Goal: Task Accomplishment & Management: Use online tool/utility

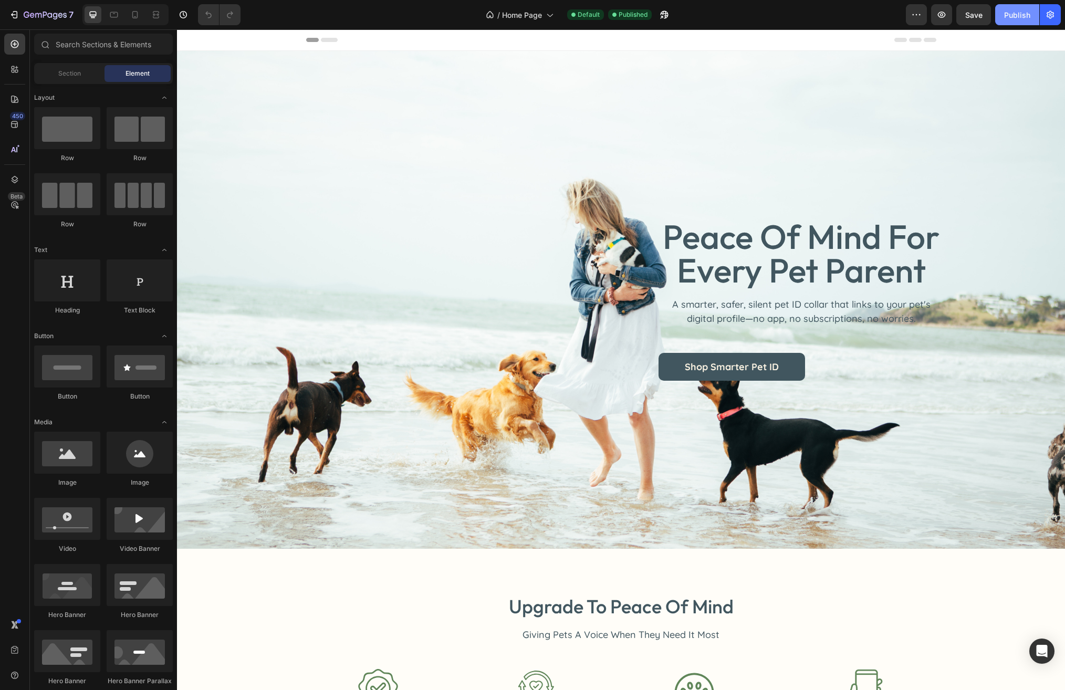
click at [1017, 15] on div "Publish" at bounding box center [1017, 14] width 26 height 11
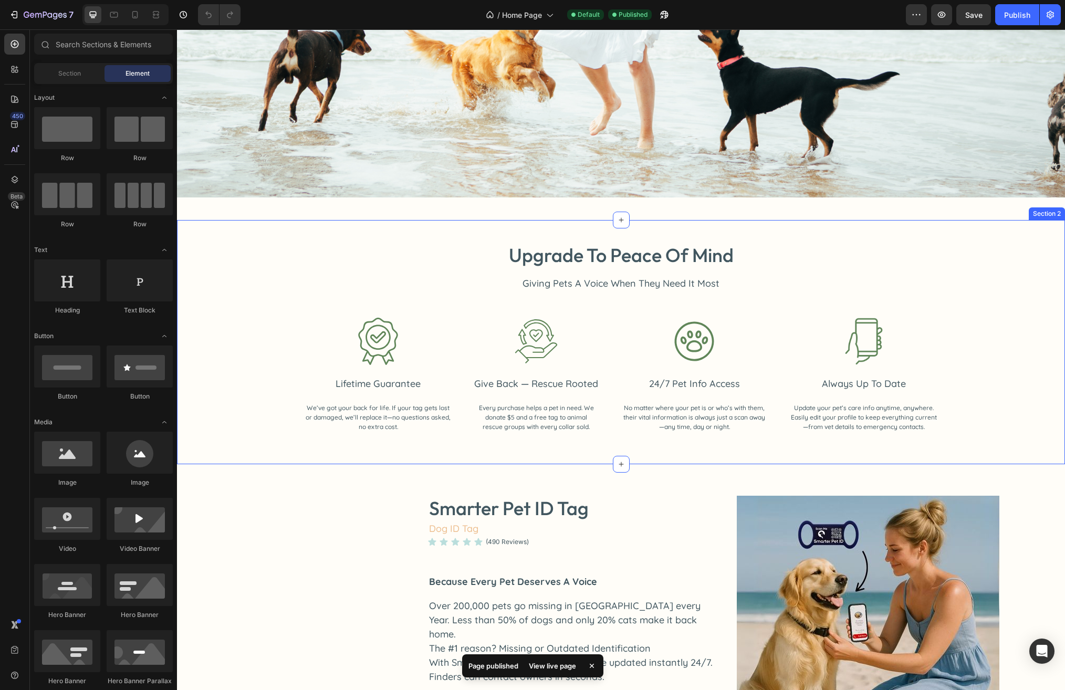
scroll to position [368, 0]
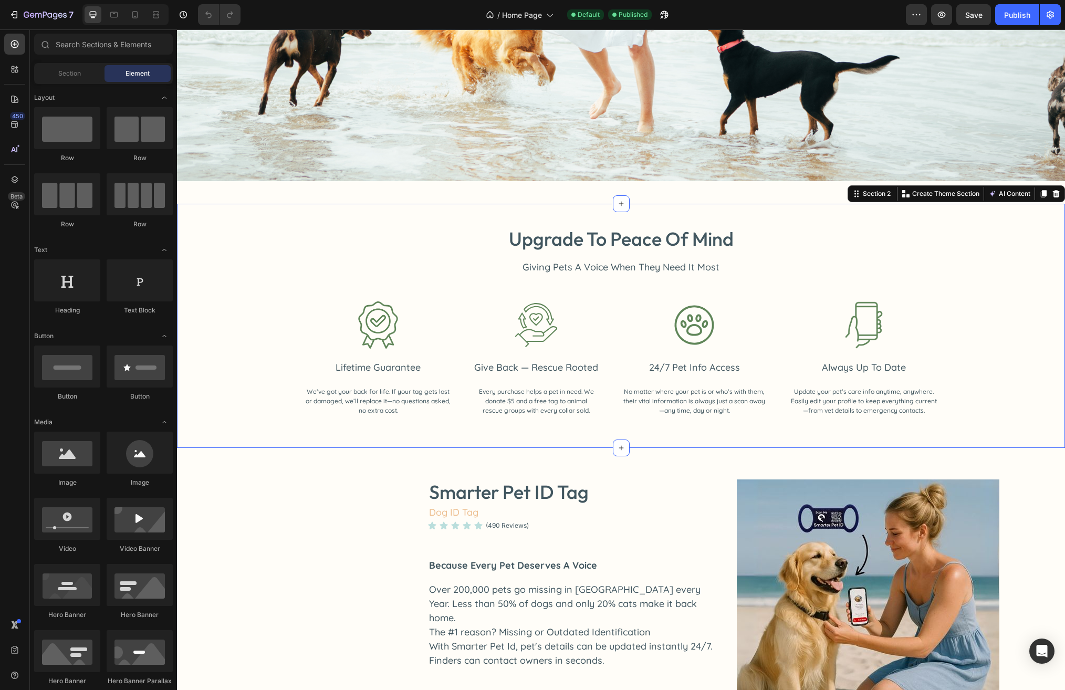
click at [598, 204] on div "upgrade to peace of mind Heading Giving Pets A Voice When They Need It Most Tex…" at bounding box center [621, 326] width 888 height 244
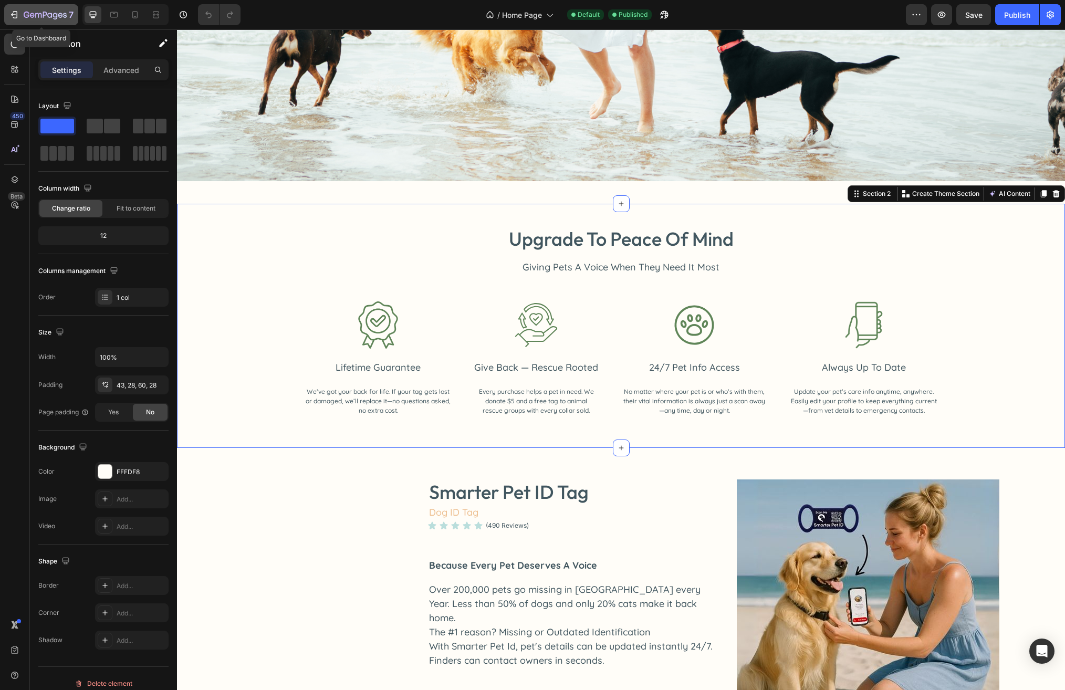
click at [20, 14] on div "7" at bounding box center [41, 14] width 65 height 13
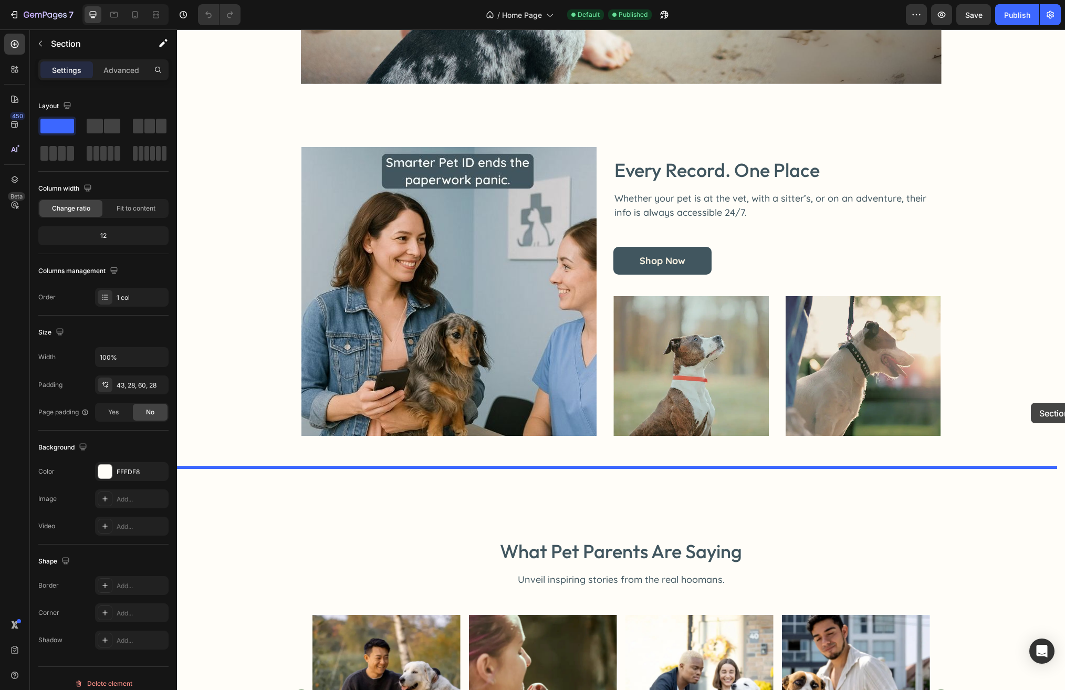
scroll to position [1418, 0]
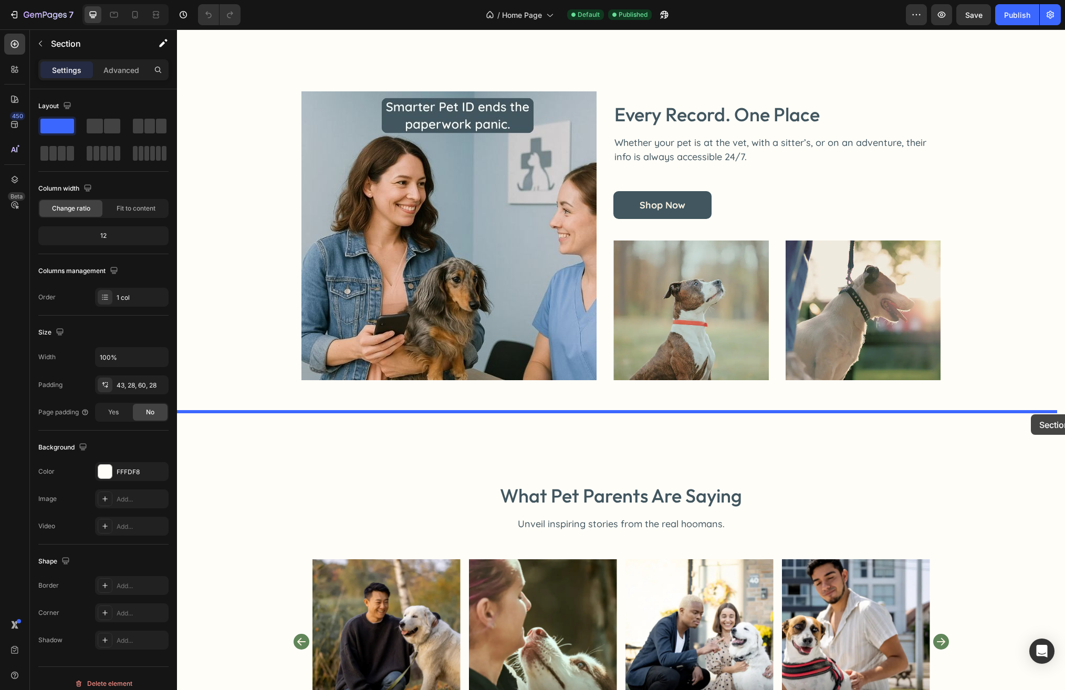
drag, startPoint x: 1044, startPoint y: 246, endPoint x: 1031, endPoint y: 414, distance: 169.1
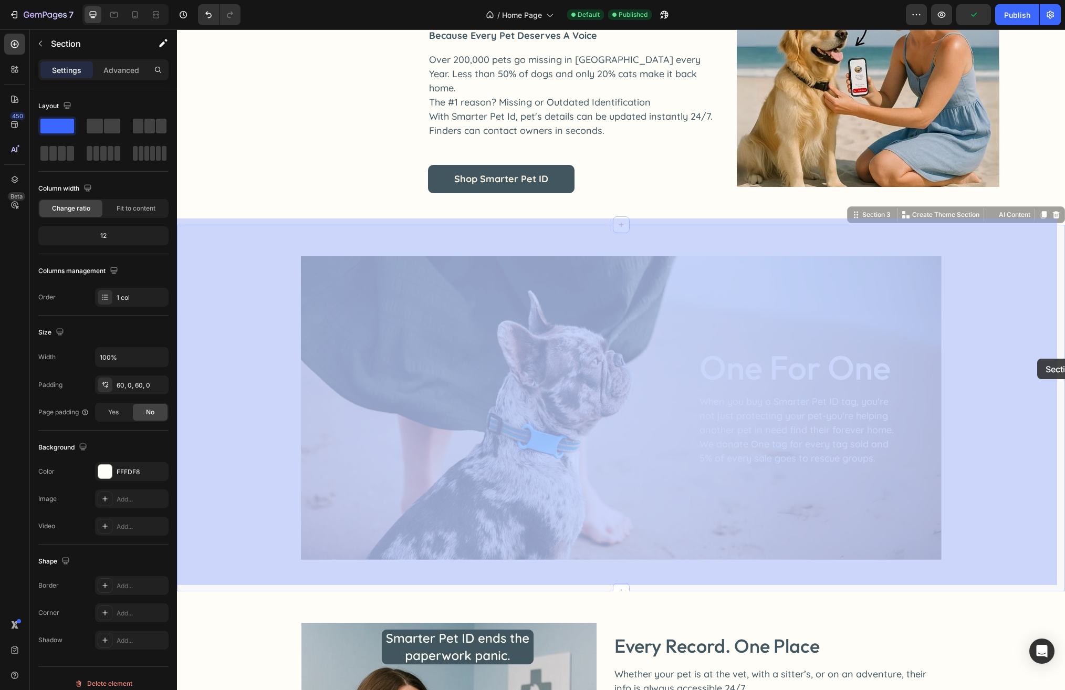
scroll to position [806, 0]
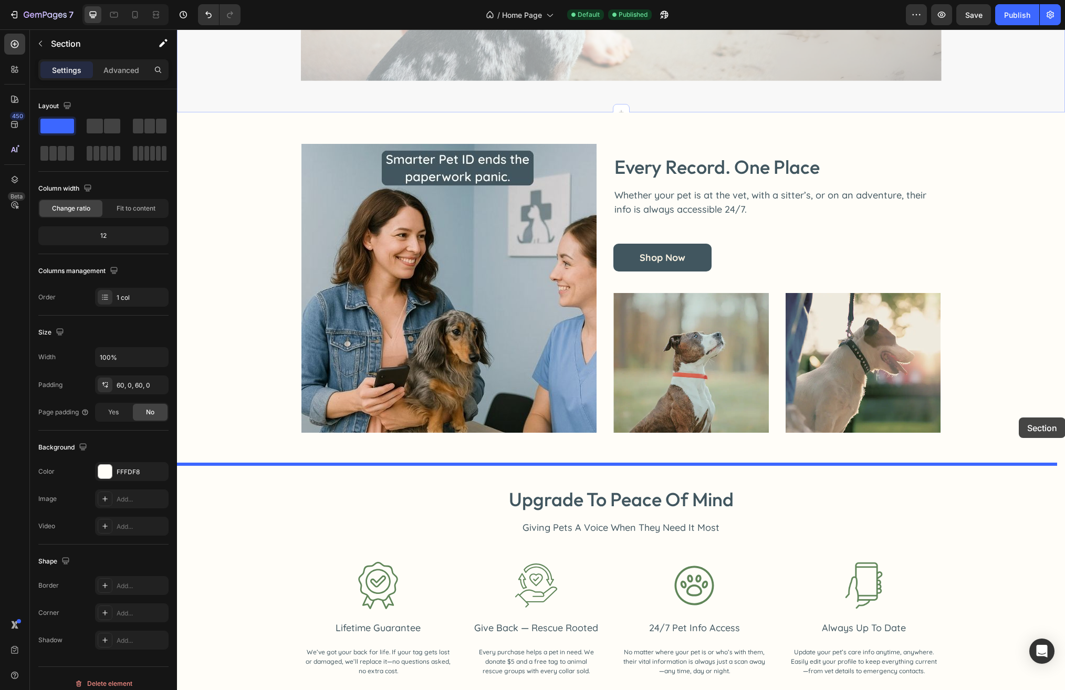
drag, startPoint x: 1037, startPoint y: 319, endPoint x: 1019, endPoint y: 414, distance: 97.3
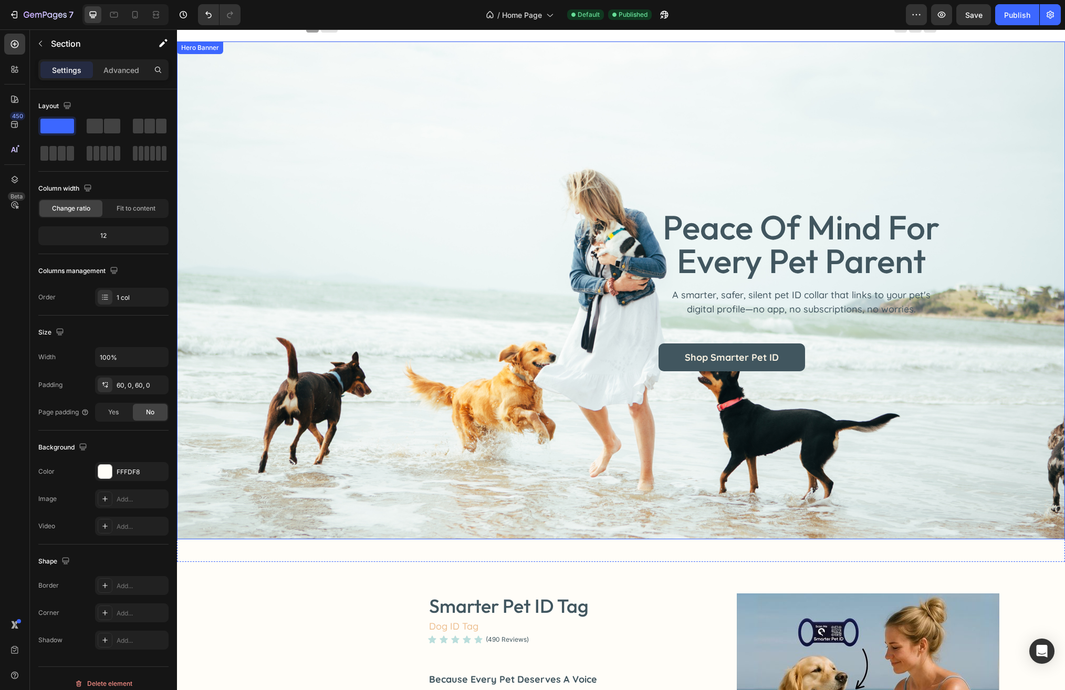
scroll to position [0, 0]
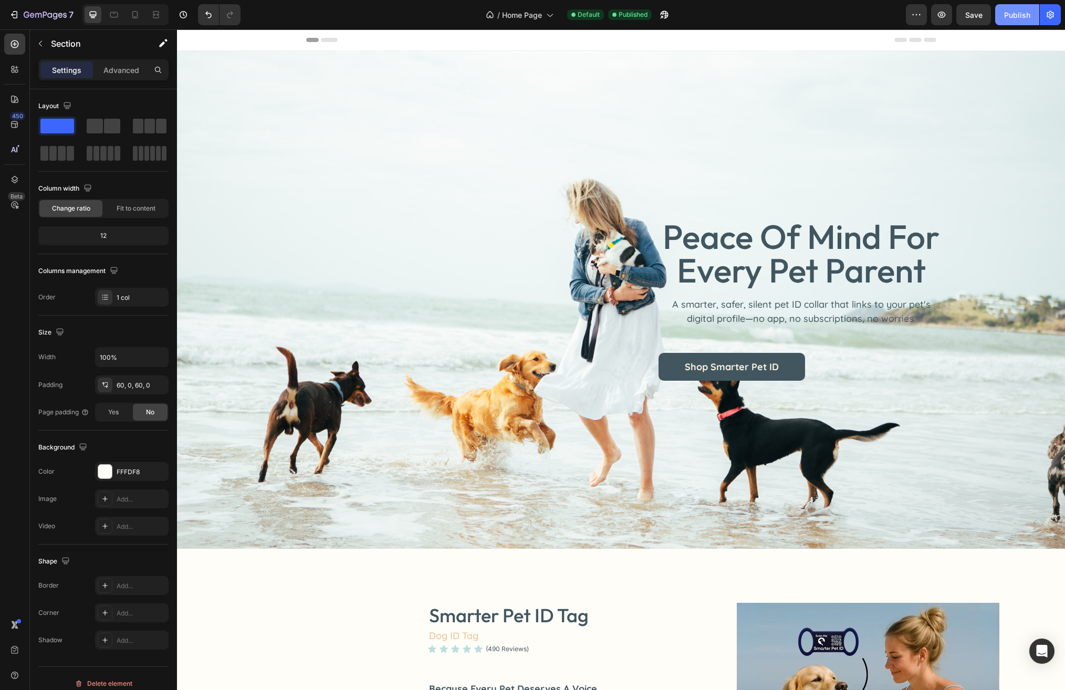
click at [1012, 18] on div "Publish" at bounding box center [1017, 14] width 26 height 11
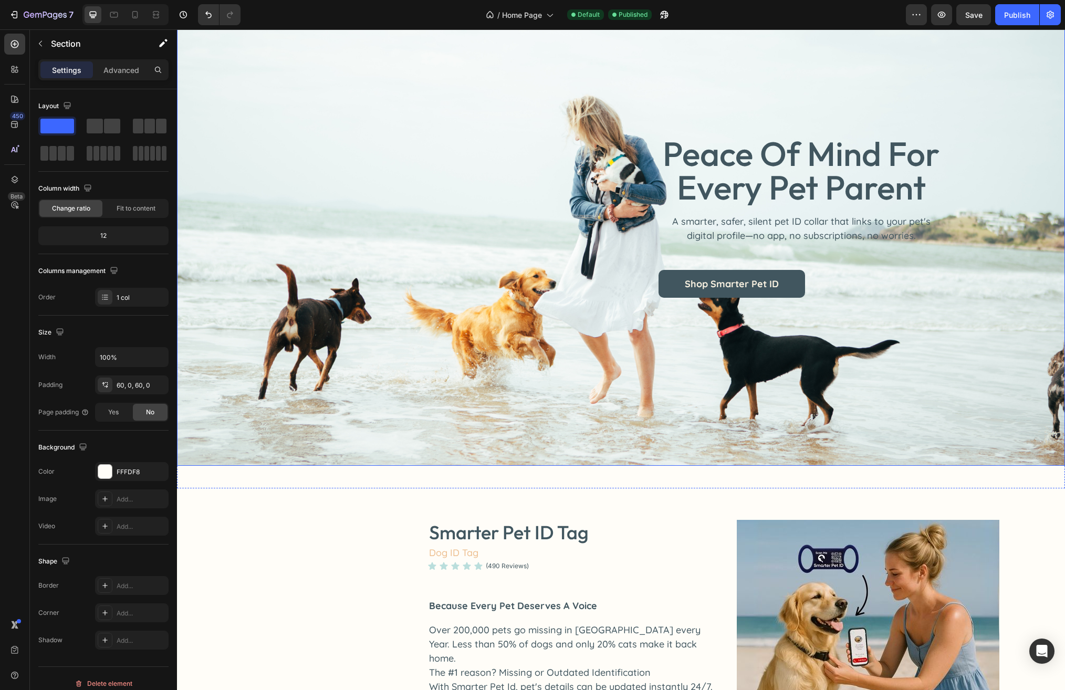
scroll to position [105, 0]
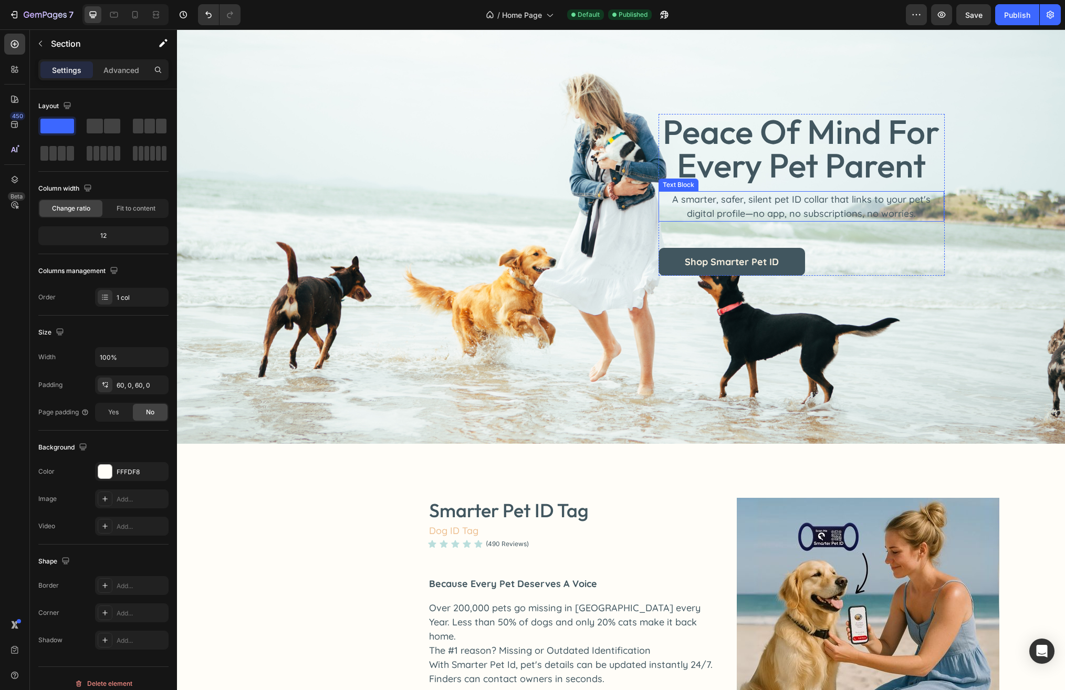
click at [802, 201] on p "A smarter, safer, silent pet ID collar that links to your pet's digital profile…" at bounding box center [802, 206] width 284 height 28
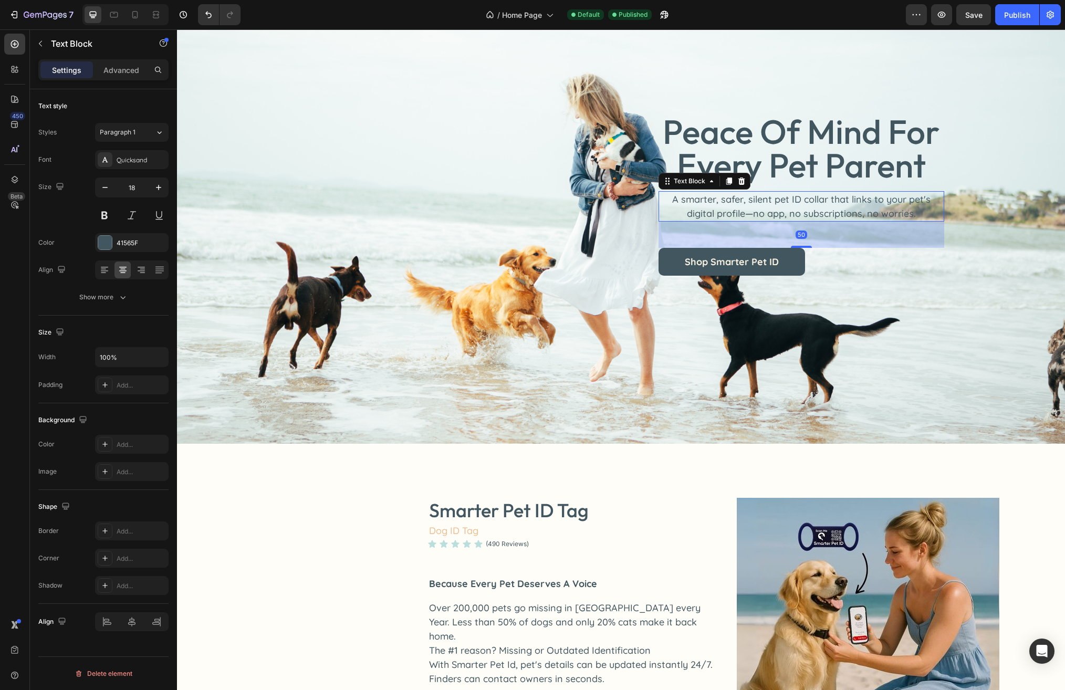
click at [808, 201] on p "A smarter, safer, silent pet ID collar that links to your pet's digital profile…" at bounding box center [802, 206] width 284 height 28
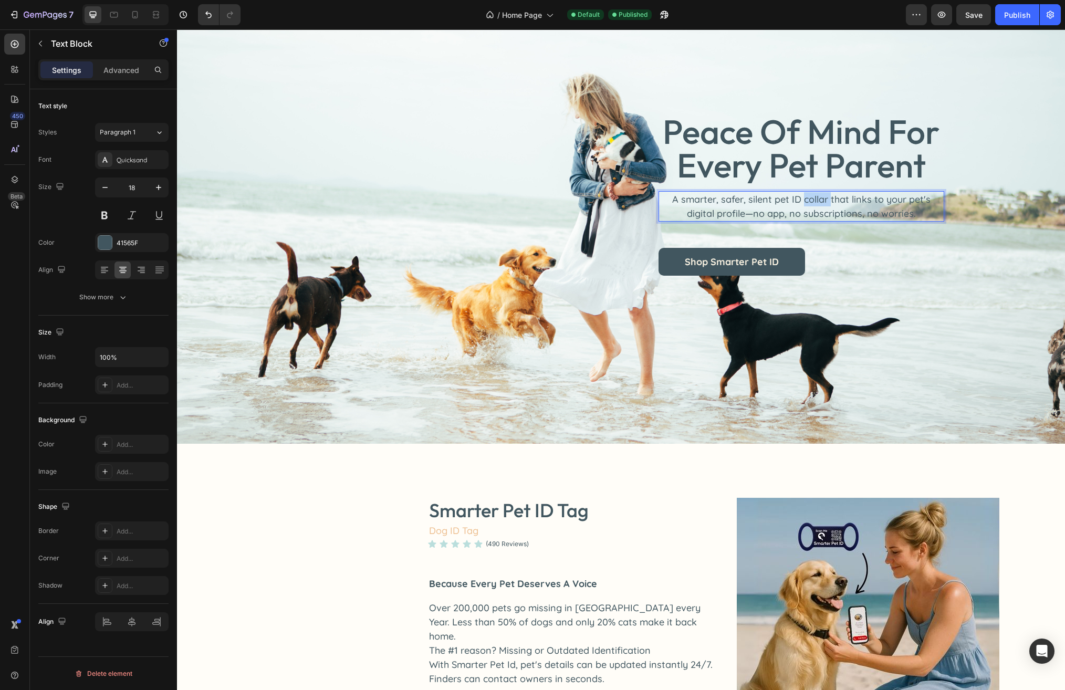
click at [808, 201] on p "A smarter, safer, silent pet ID collar that links to your pet's digital profile…" at bounding box center [802, 206] width 284 height 28
click at [743, 212] on p "A smarter, safer, silent pet ID tag that links to your pet's digital profile—no…" at bounding box center [802, 206] width 284 height 28
click at [918, 212] on p "A smarter, safer, silent pet ID tag that links to your pet's digital profile no…" at bounding box center [802, 206] width 284 height 28
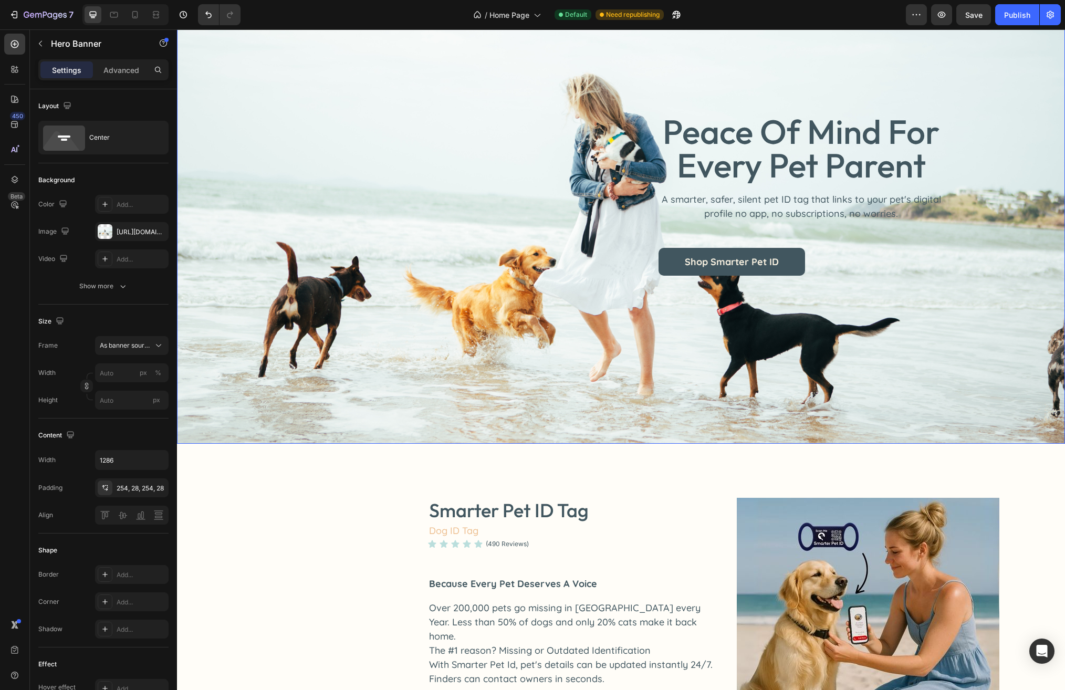
click at [1016, 186] on div "Background Image" at bounding box center [621, 195] width 888 height 498
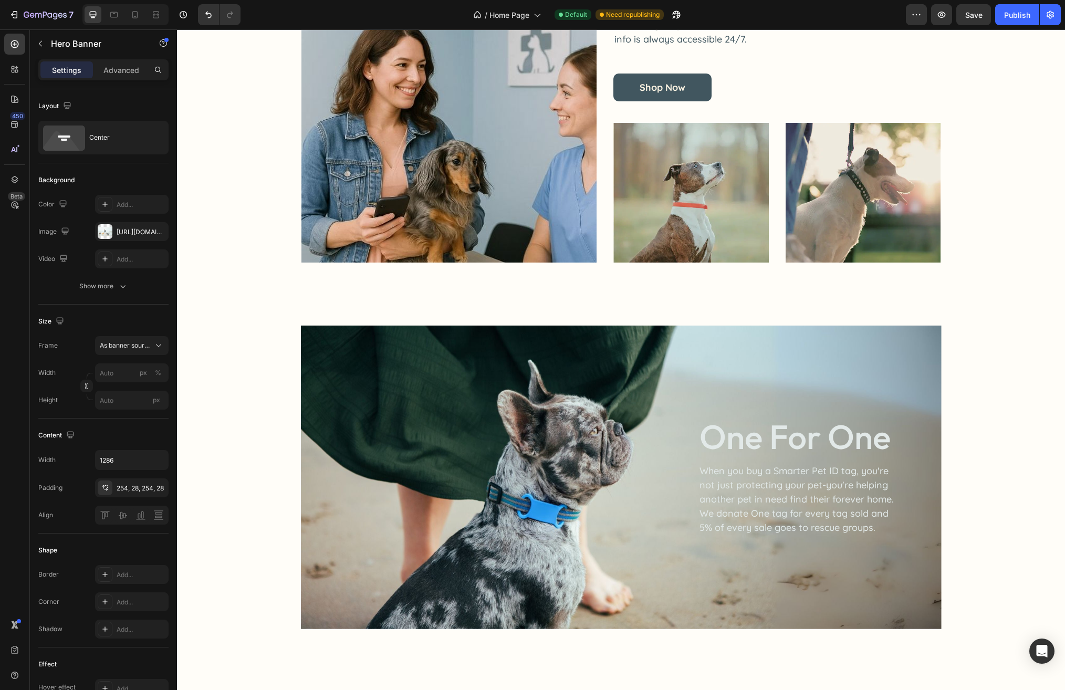
scroll to position [852, 0]
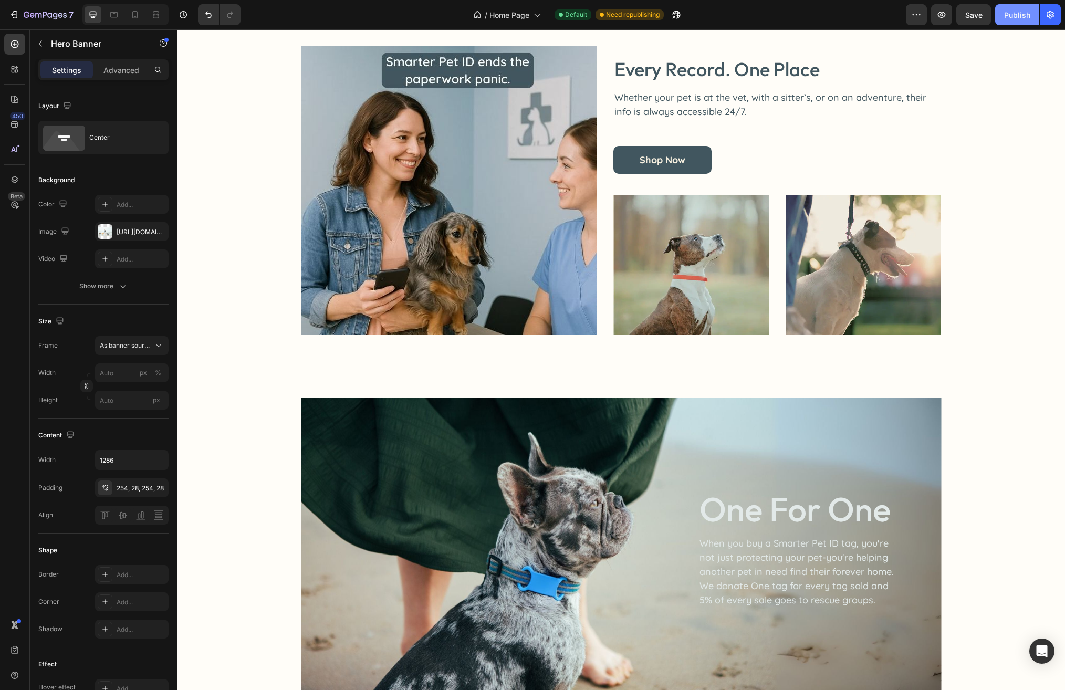
click at [1016, 18] on div "Publish" at bounding box center [1017, 14] width 26 height 11
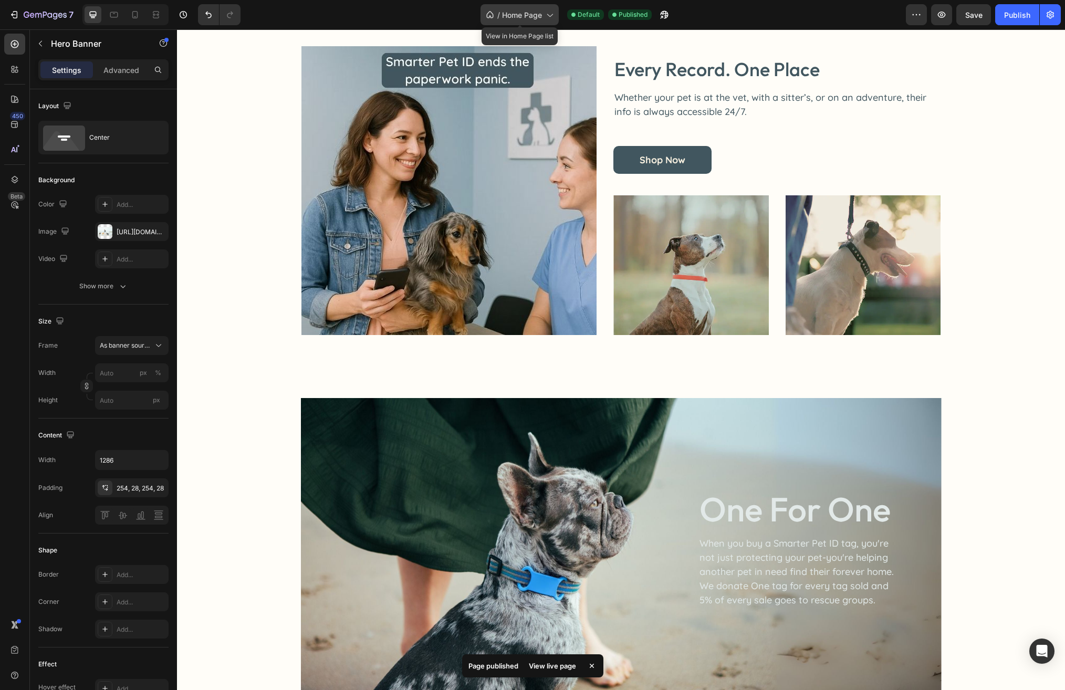
click at [537, 14] on span "Home Page" at bounding box center [522, 14] width 40 height 11
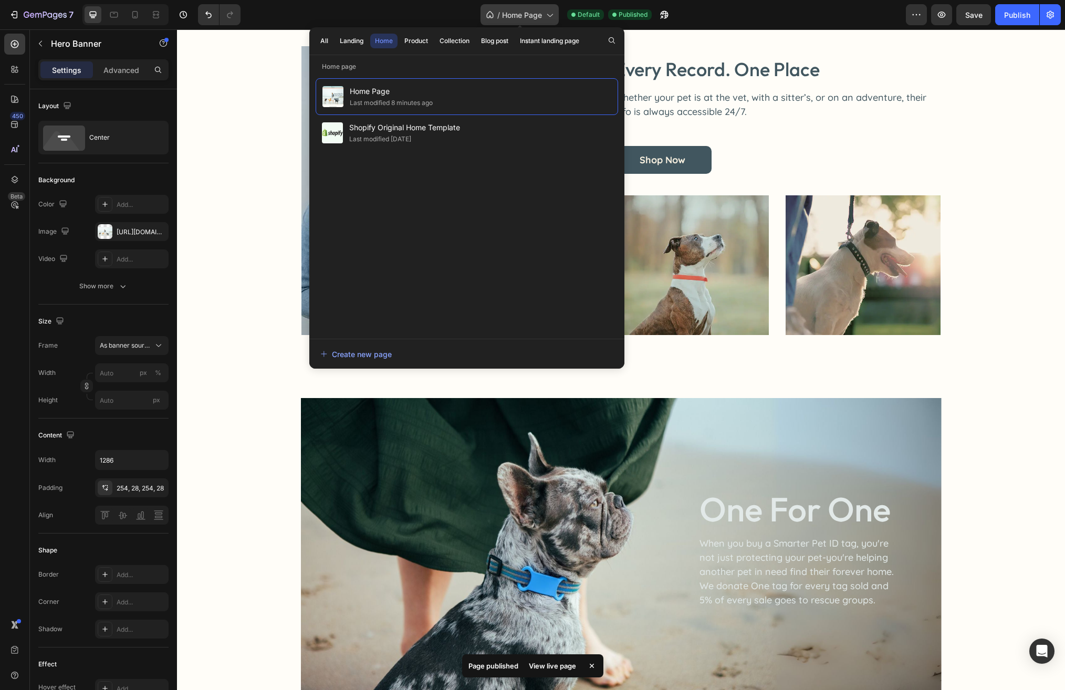
click at [537, 14] on span "Home Page" at bounding box center [522, 14] width 40 height 11
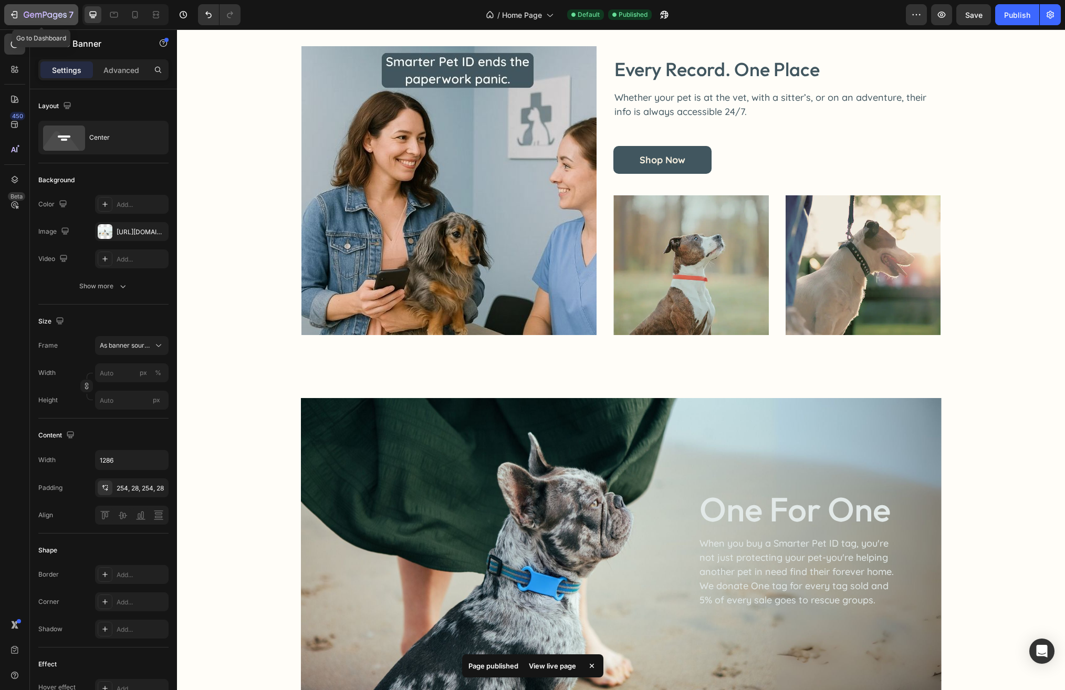
click at [28, 16] on icon "button" at bounding box center [27, 15] width 6 height 6
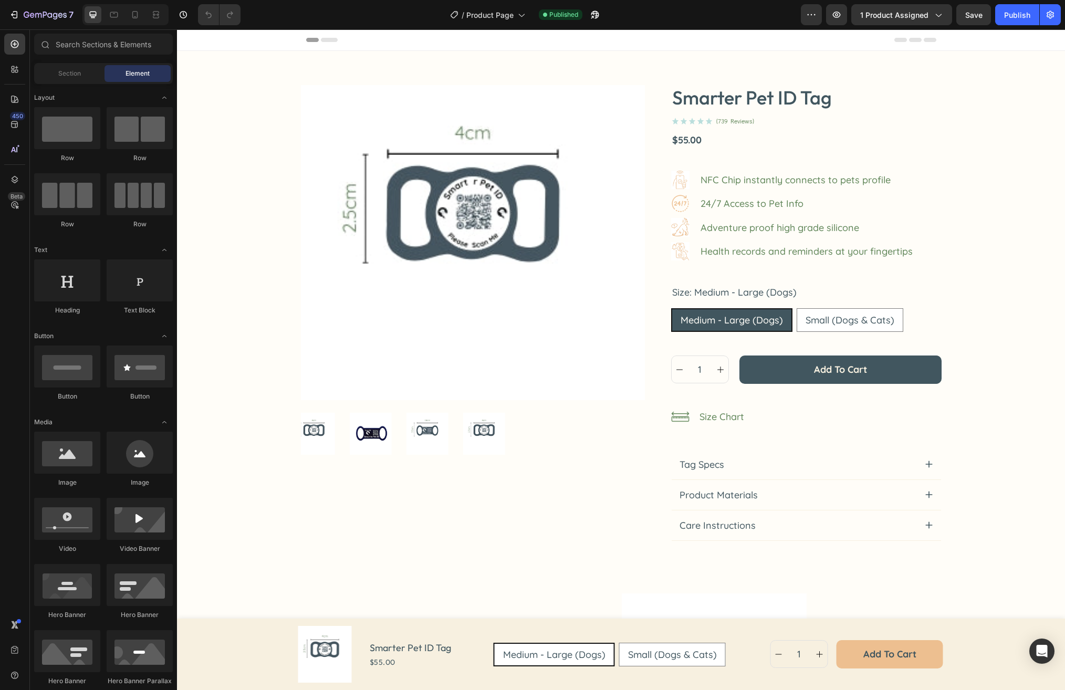
radio input "false"
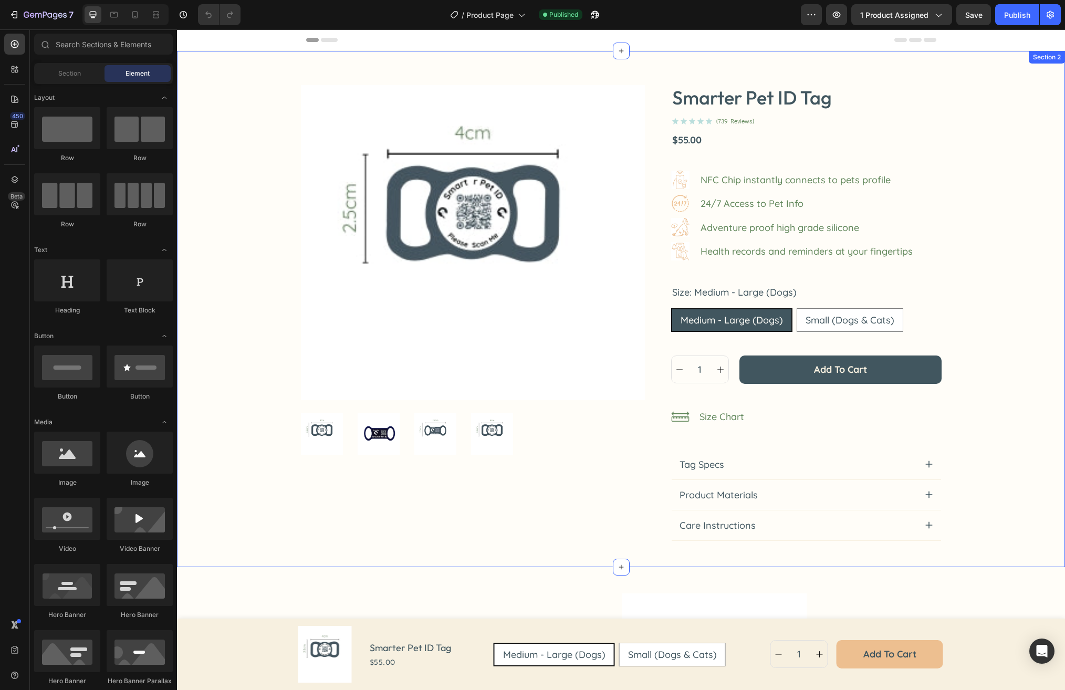
click at [1023, 245] on div "Product Images Smarter Pet ID Tag Product Title Icon Icon Icon Icon Icon Icon L…" at bounding box center [621, 313] width 859 height 456
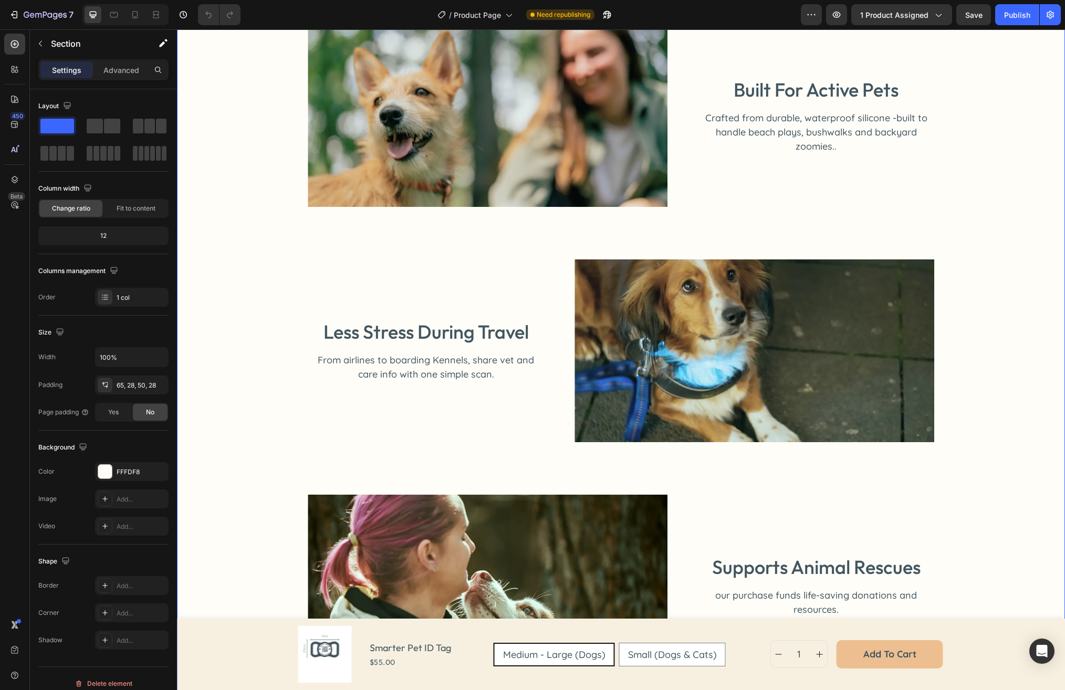
scroll to position [1890, 0]
click at [500, 327] on h2 "less stress during travel" at bounding box center [426, 331] width 236 height 25
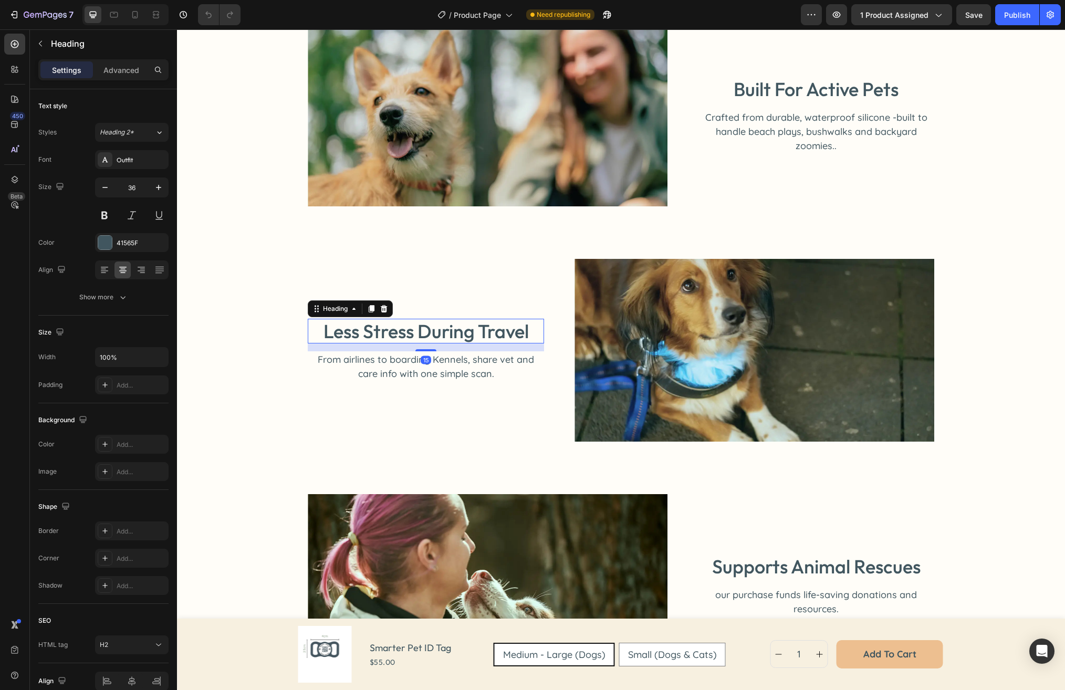
click at [509, 332] on h2 "less stress during travel" at bounding box center [426, 331] width 236 height 25
click at [509, 332] on p "less stress during travel" at bounding box center [426, 331] width 234 height 23
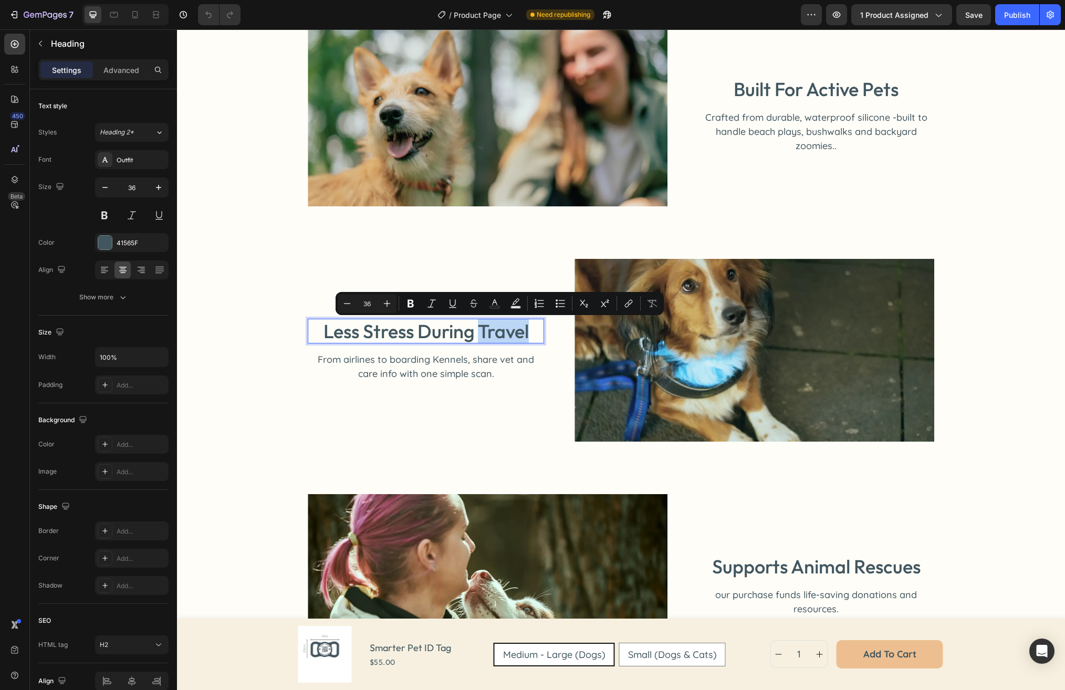
click at [530, 334] on p "less stress during travel" at bounding box center [426, 331] width 234 height 23
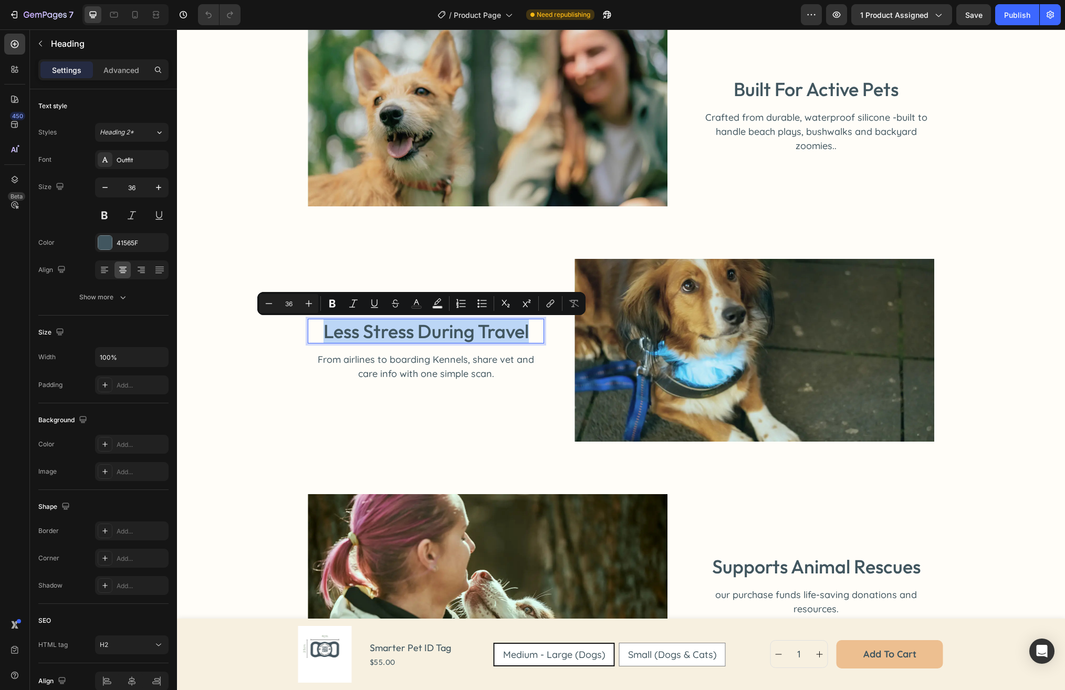
drag, startPoint x: 530, startPoint y: 334, endPoint x: 309, endPoint y: 337, distance: 221.6
click at [309, 337] on p "less stress during travel" at bounding box center [426, 331] width 234 height 23
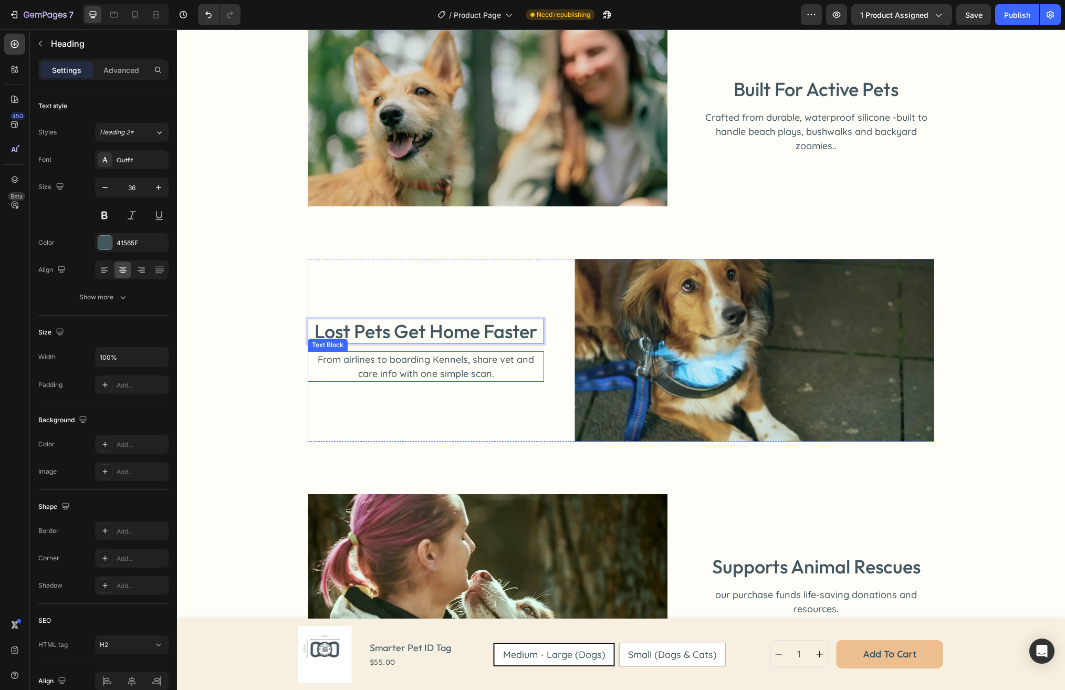
click at [415, 365] on p "From airlines to boarding Kennels, share vet and care info with one simple scan." at bounding box center [426, 366] width 234 height 28
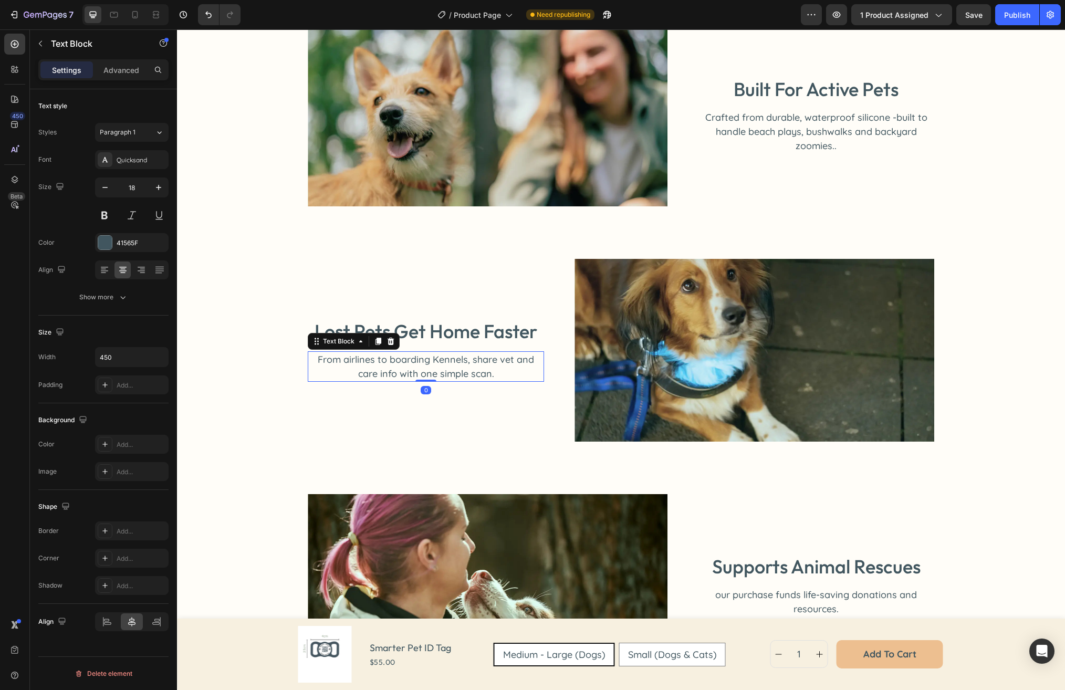
click at [489, 376] on p "From airlines to boarding Kennels, share vet and care info with one simple scan." at bounding box center [426, 366] width 234 height 28
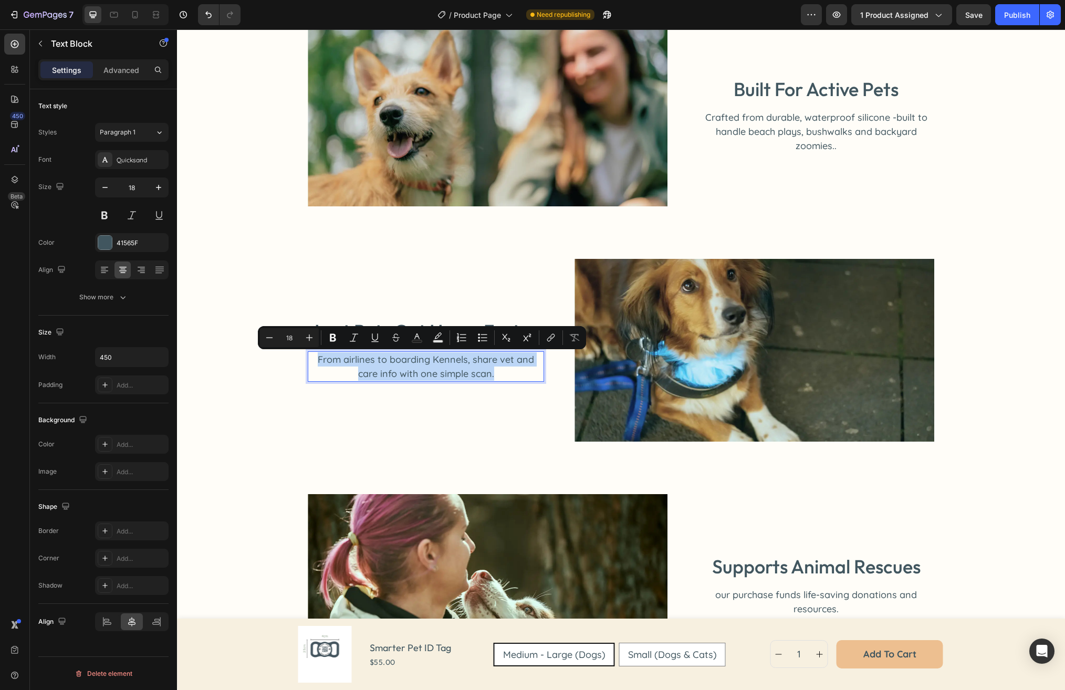
drag, startPoint x: 492, startPoint y: 376, endPoint x: 316, endPoint y: 366, distance: 176.7
click at [316, 366] on p "From airlines to boarding Kennels, share vet and care info with one simple scan." at bounding box center [426, 366] width 234 height 28
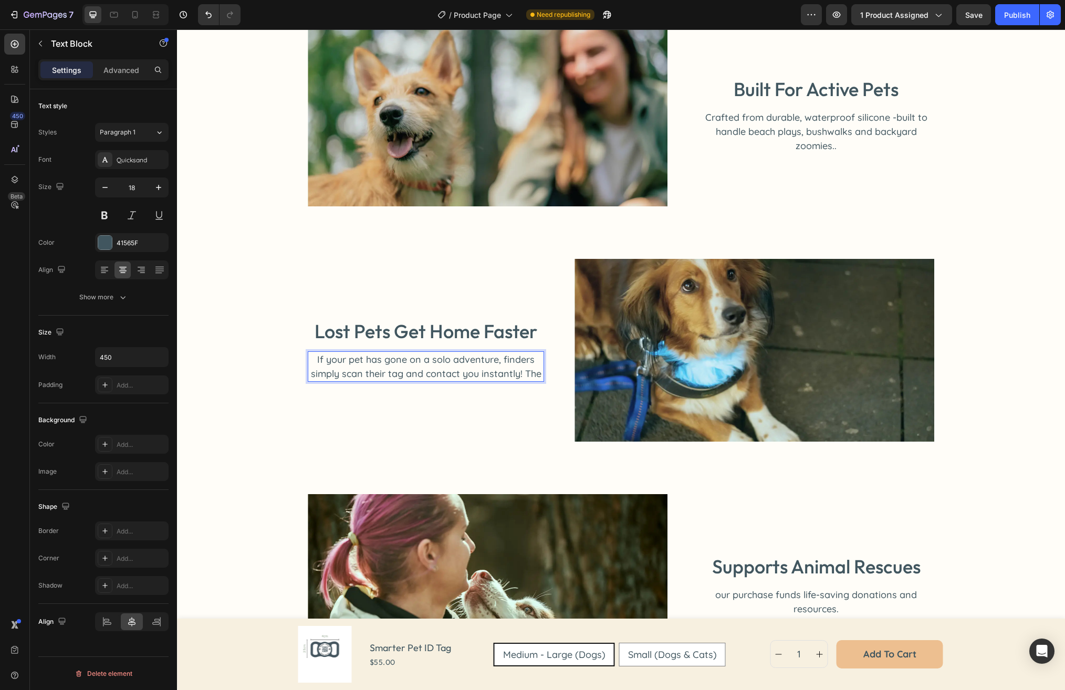
scroll to position [1884, 0]
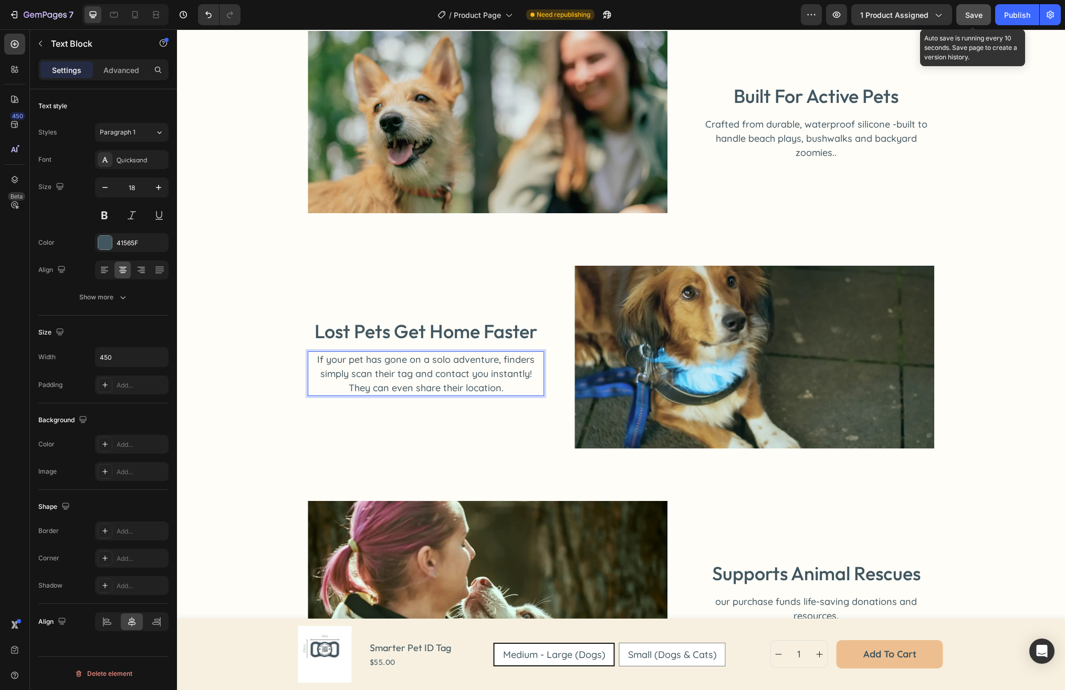
click at [971, 20] on button "Save" at bounding box center [973, 14] width 35 height 21
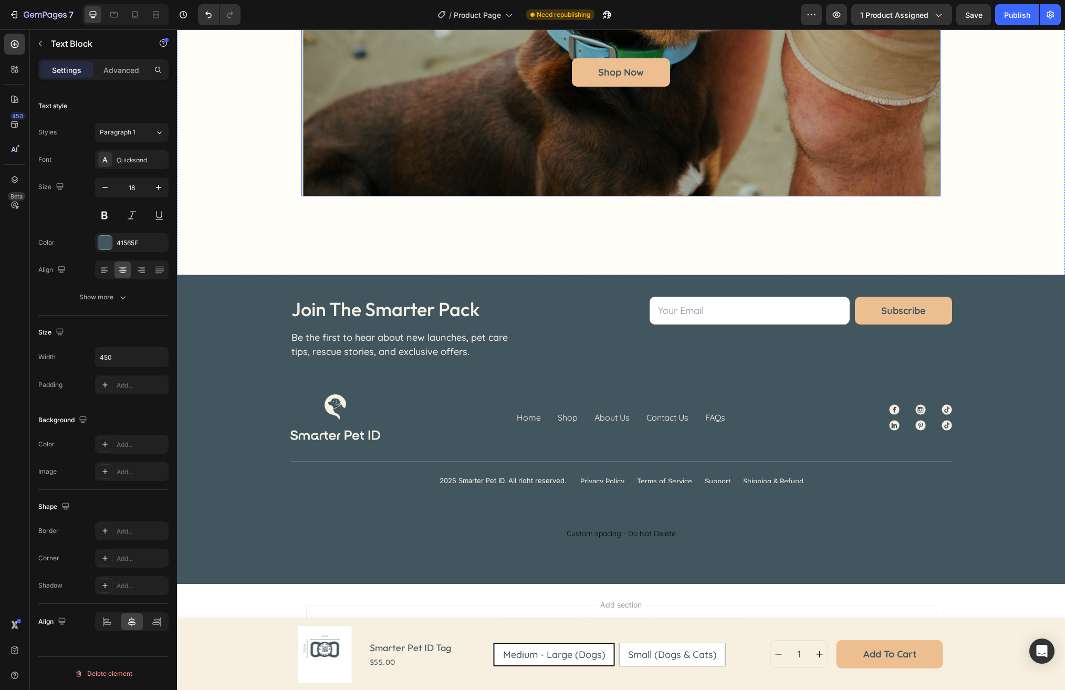
scroll to position [3898, 0]
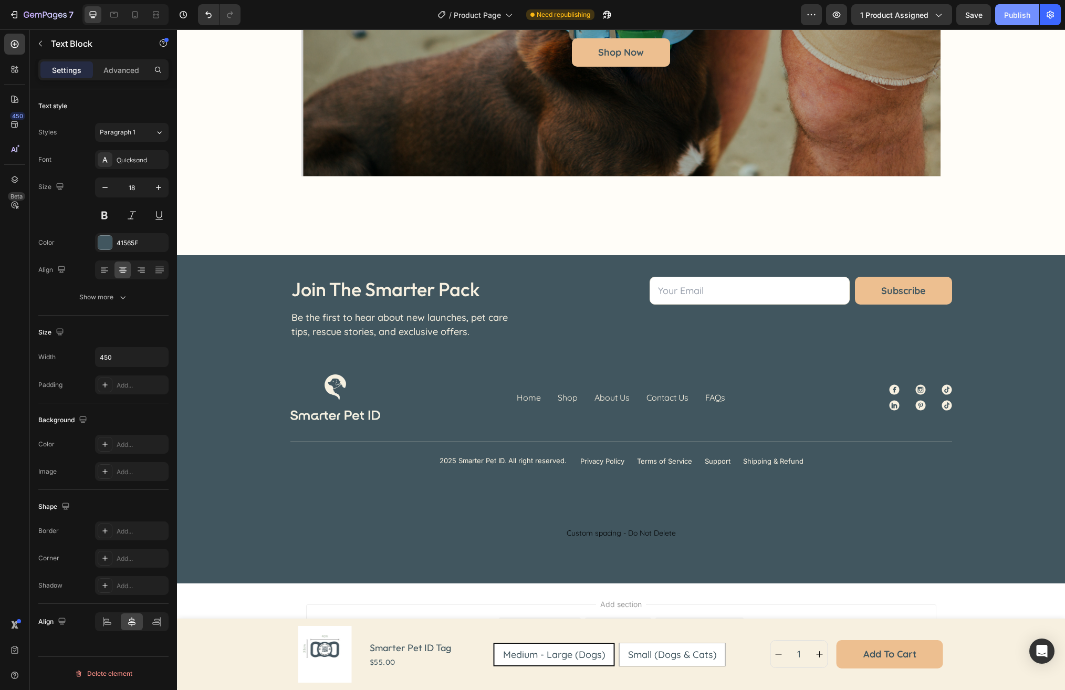
click at [1025, 17] on div "Publish" at bounding box center [1017, 14] width 26 height 11
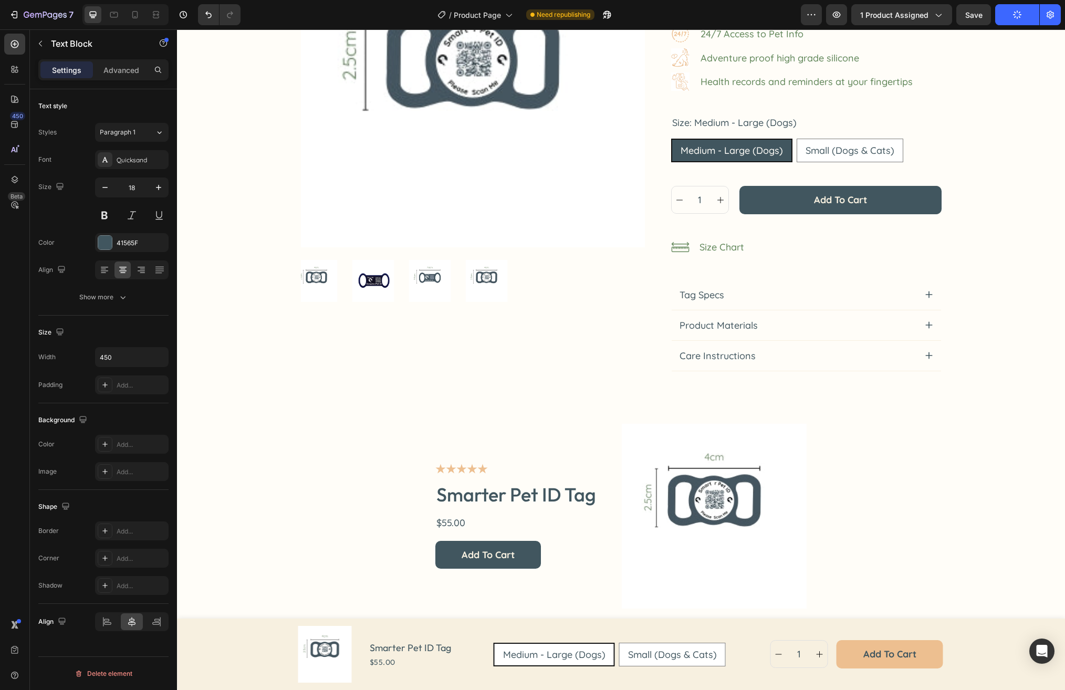
scroll to position [0, 0]
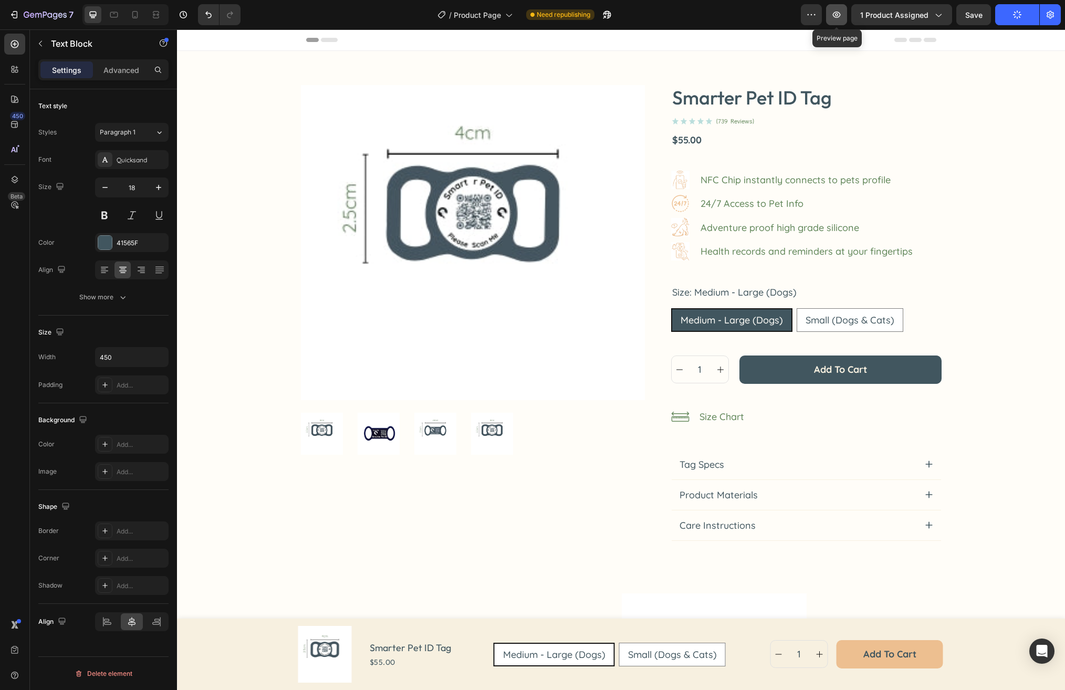
click at [838, 16] on icon "button" at bounding box center [836, 14] width 11 height 11
click at [25, 15] on icon "button" at bounding box center [45, 15] width 43 height 9
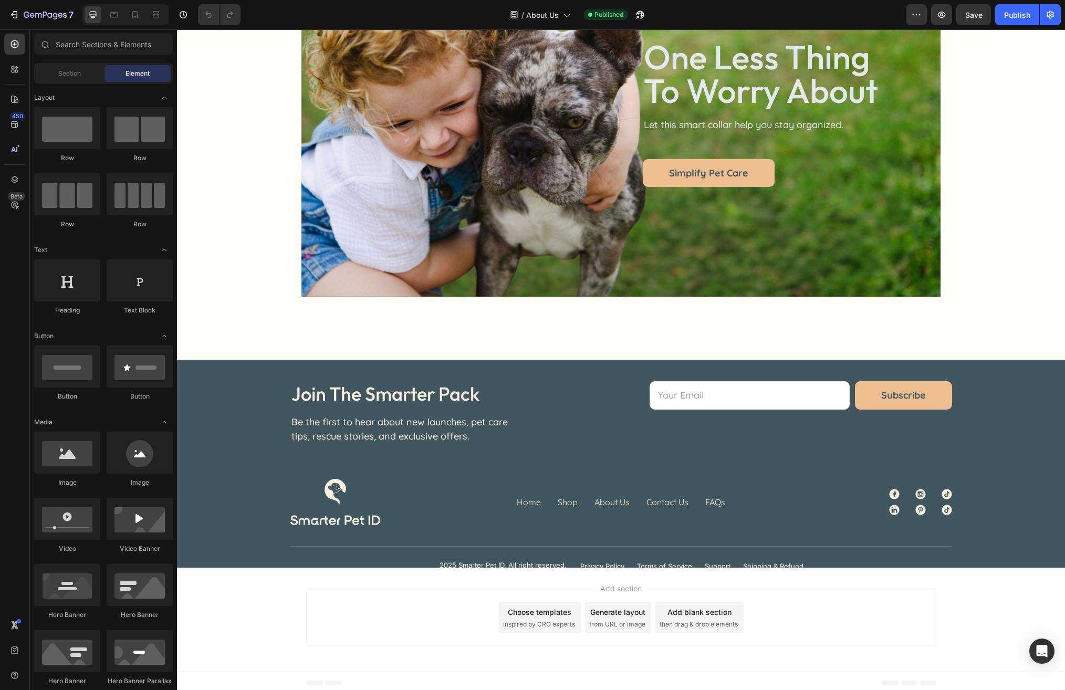
scroll to position [1764, 0]
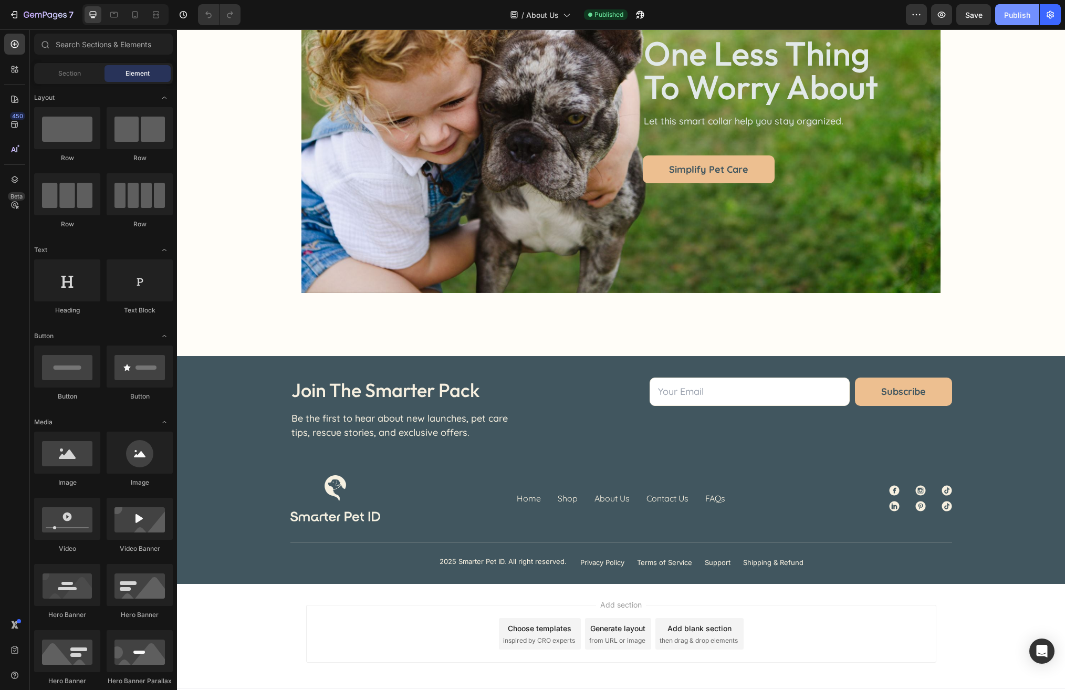
click at [1019, 14] on div "Publish" at bounding box center [1017, 14] width 26 height 11
